Goal: Navigation & Orientation: Find specific page/section

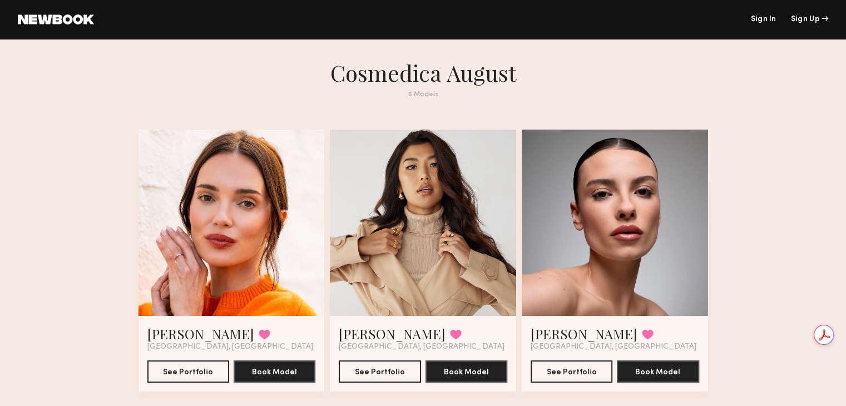
click at [416, 218] on div at bounding box center [423, 223] width 186 height 186
click at [419, 232] on div at bounding box center [423, 223] width 186 height 186
click at [380, 372] on button "See Portfolio" at bounding box center [380, 371] width 82 height 22
click at [194, 375] on button "See Portfolio" at bounding box center [188, 371] width 82 height 22
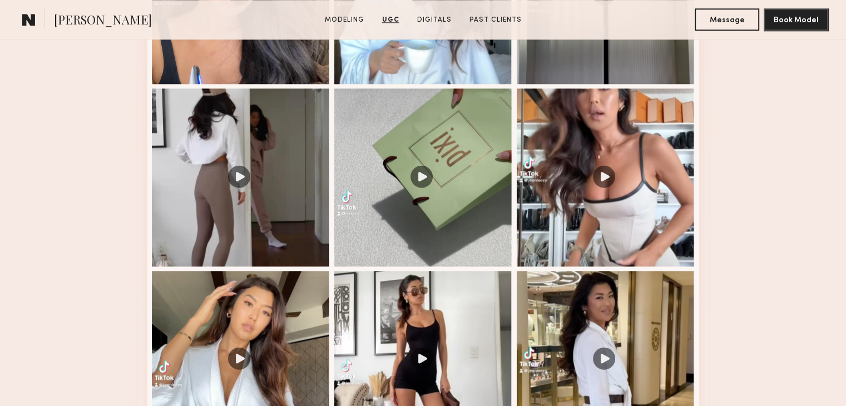
scroll to position [1334, 0]
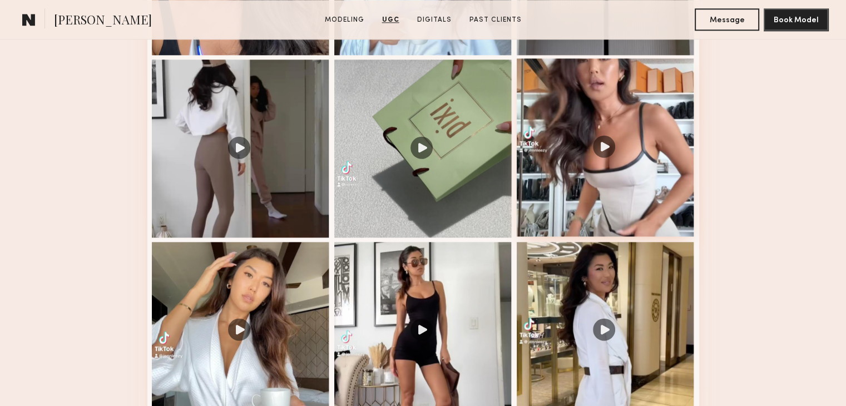
click at [604, 152] on div at bounding box center [605, 147] width 178 height 178
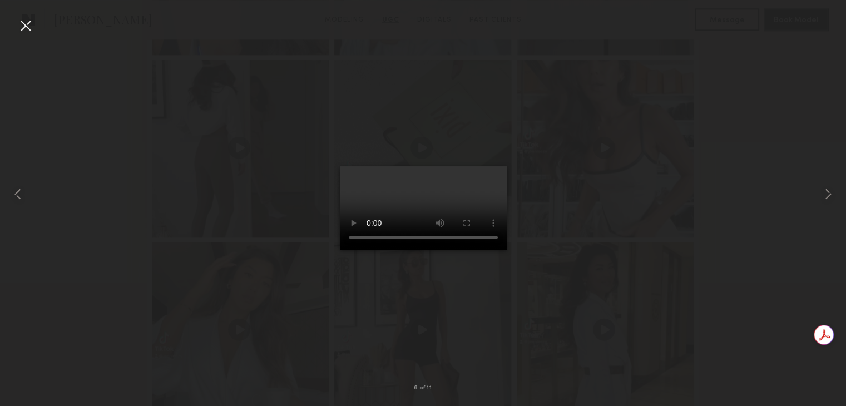
click at [26, 24] on div at bounding box center [26, 26] width 18 height 18
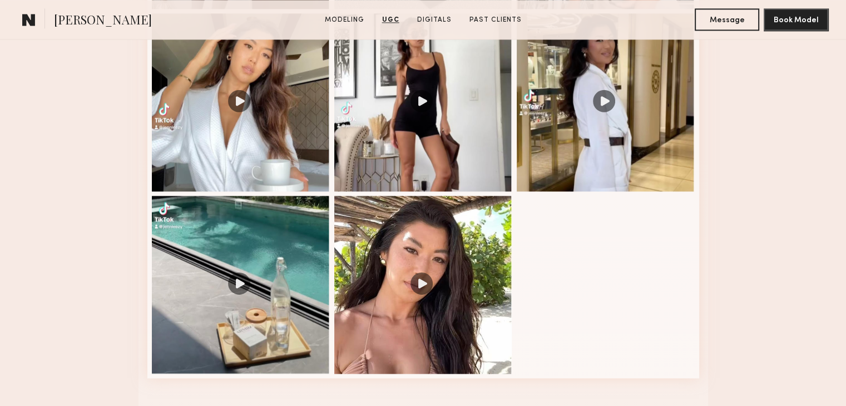
scroll to position [1612, 0]
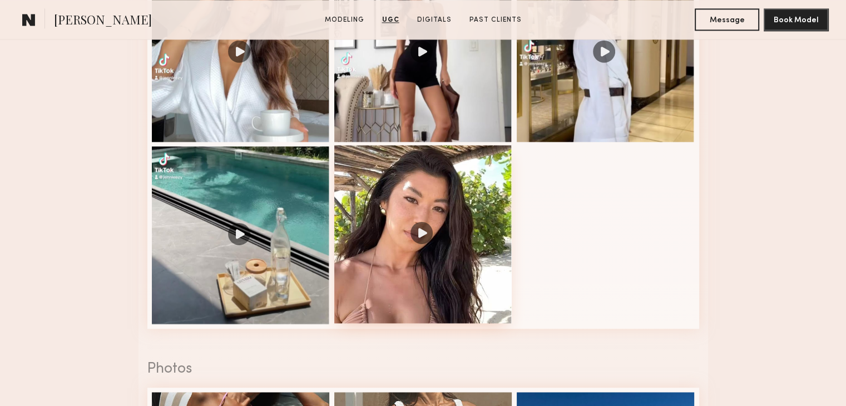
click at [420, 239] on div at bounding box center [423, 234] width 178 height 178
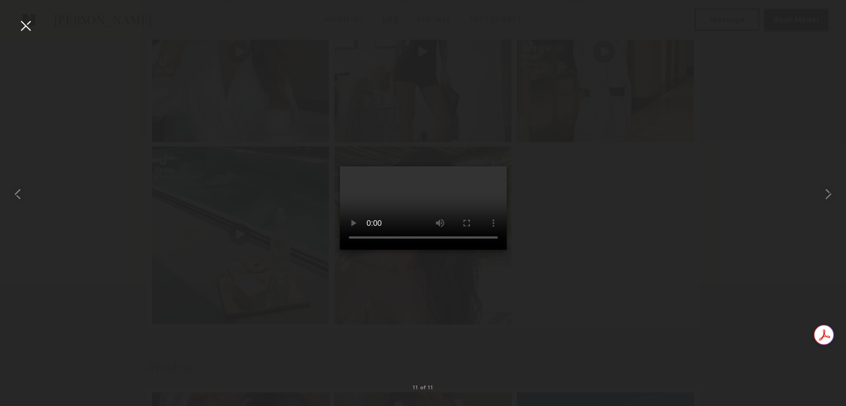
click at [27, 25] on div at bounding box center [26, 26] width 18 height 18
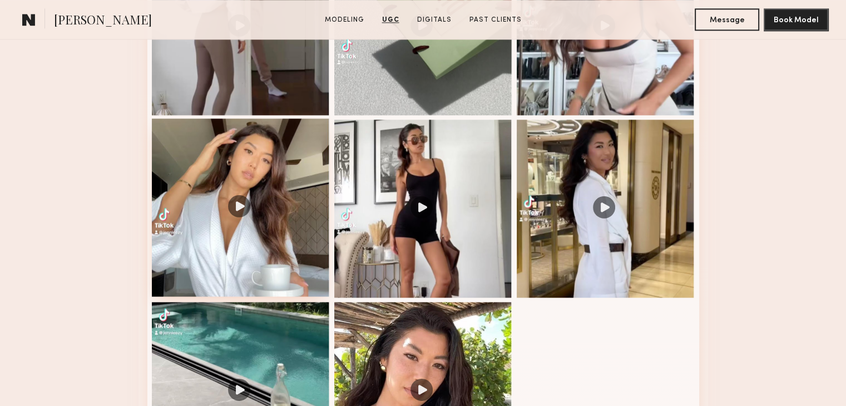
scroll to position [1445, 0]
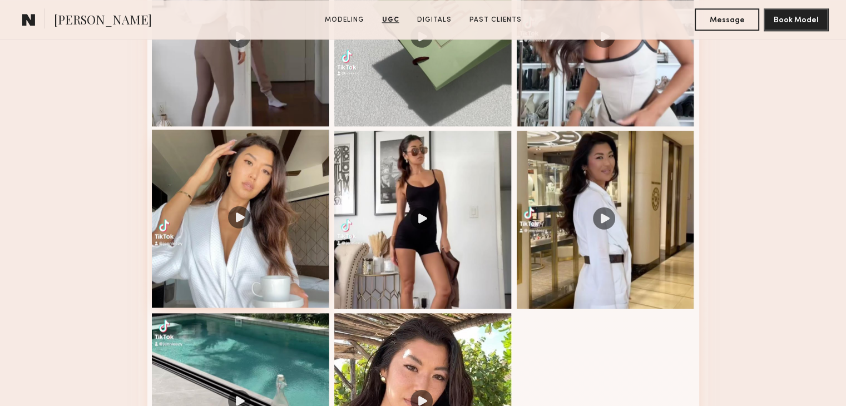
click at [237, 219] on div at bounding box center [241, 219] width 178 height 178
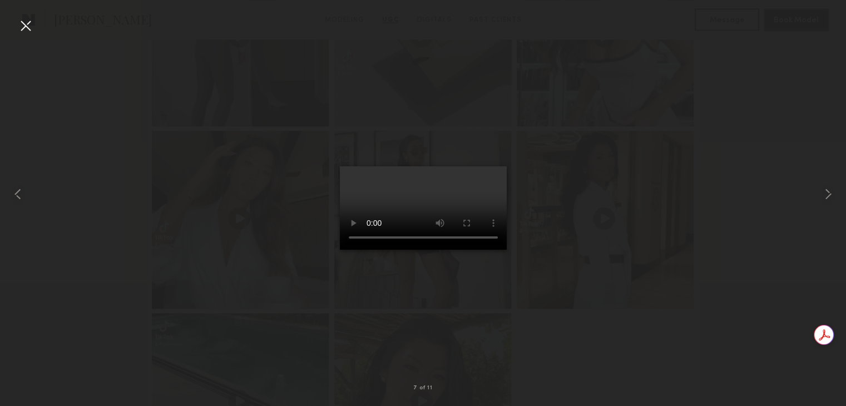
drag, startPoint x: 22, startPoint y: 28, endPoint x: 63, endPoint y: 53, distance: 48.0
click at [22, 27] on div at bounding box center [26, 26] width 18 height 18
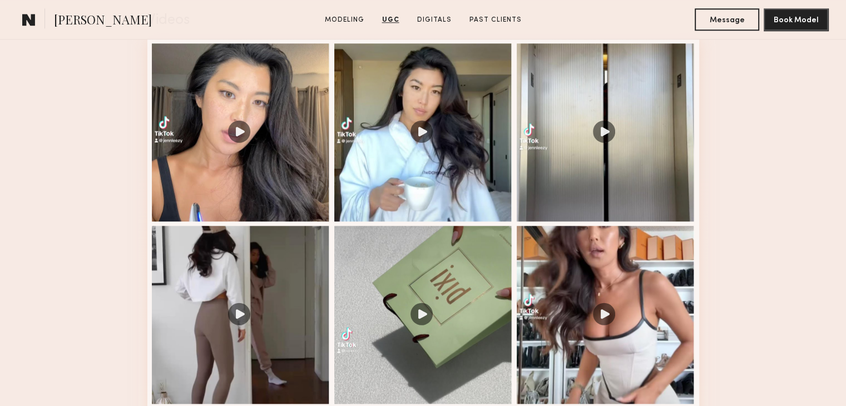
scroll to position [1167, 0]
click at [240, 320] on div at bounding box center [241, 314] width 178 height 178
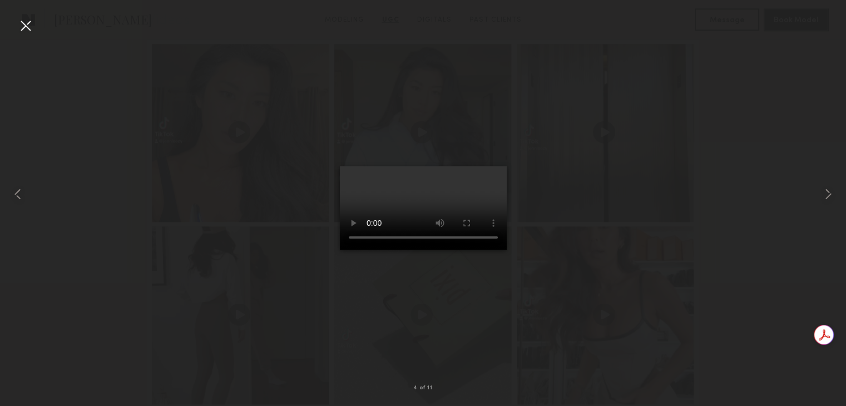
click at [26, 25] on div at bounding box center [26, 26] width 18 height 18
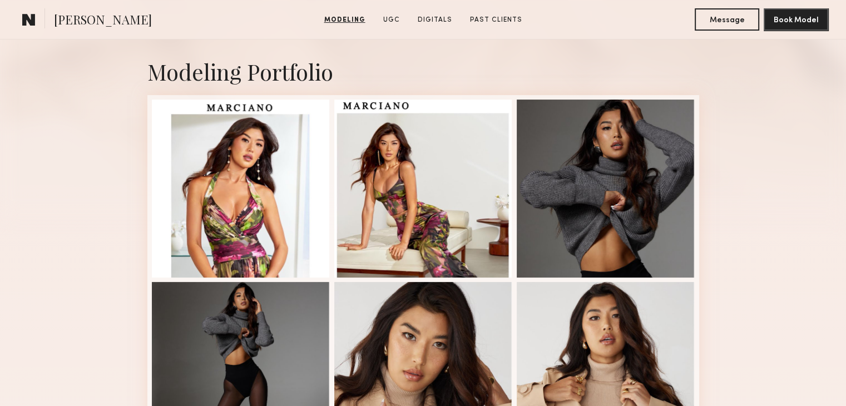
scroll to position [222, 0]
